Goal: Check status

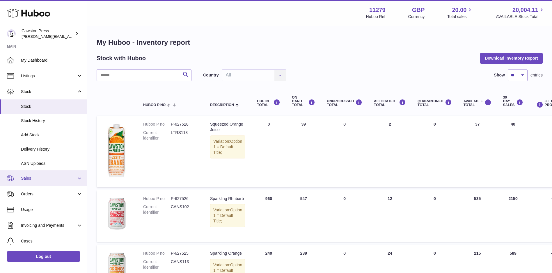
click at [41, 176] on span "Sales" at bounding box center [49, 179] width 56 height 6
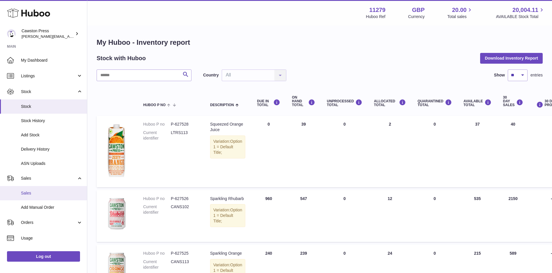
click at [28, 191] on span "Sales" at bounding box center [52, 194] width 62 height 6
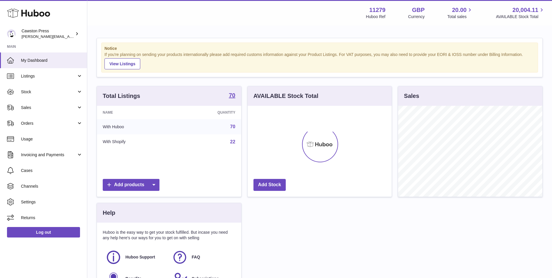
scroll to position [91, 144]
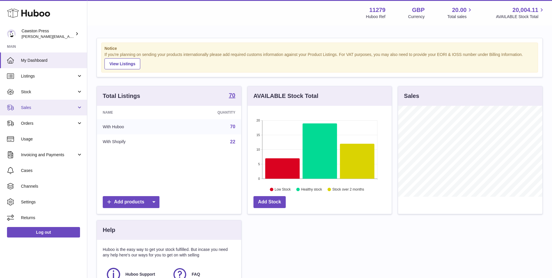
click at [40, 107] on span "Sales" at bounding box center [49, 108] width 56 height 6
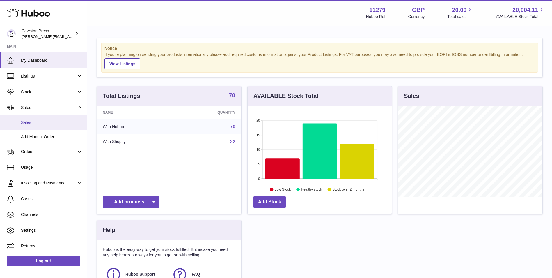
click at [42, 124] on span "Sales" at bounding box center [52, 123] width 62 height 6
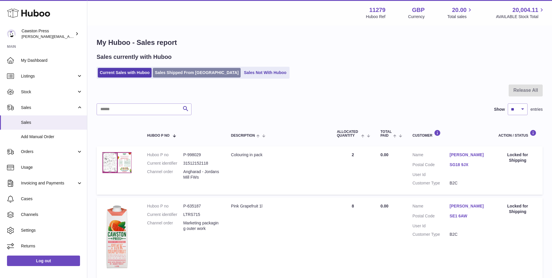
click at [190, 74] on link "Sales Shipped From Huboo" at bounding box center [197, 73] width 88 height 10
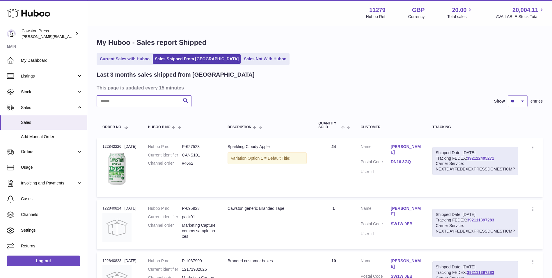
click at [164, 100] on input "text" at bounding box center [144, 101] width 95 height 12
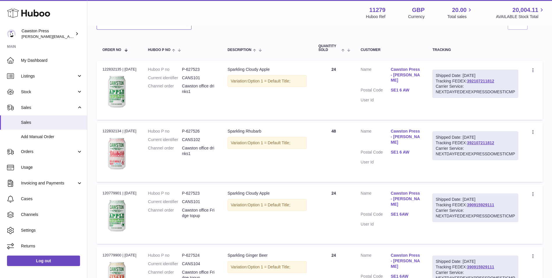
scroll to position [87, 0]
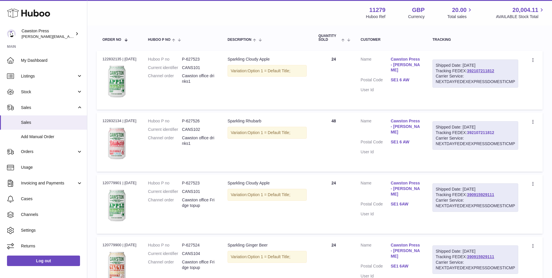
type input "*****"
click at [484, 131] on link "392107211812" at bounding box center [480, 132] width 27 height 5
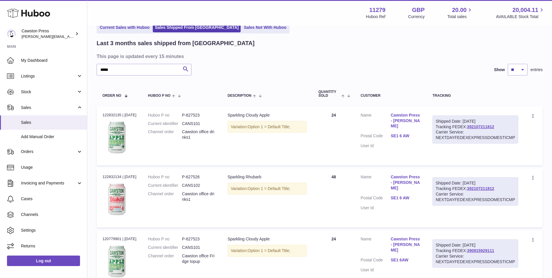
scroll to position [29, 0]
